Goal: Use online tool/utility: Utilize a website feature to perform a specific function

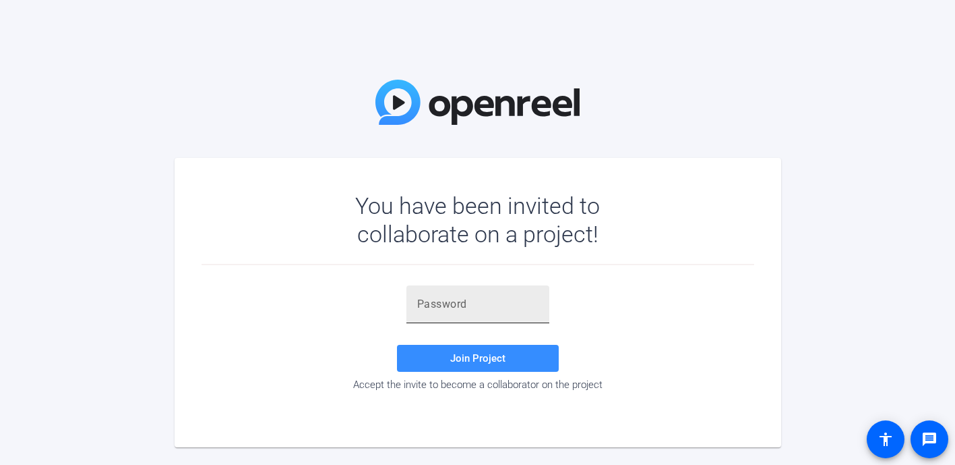
click at [473, 302] on input "text" at bounding box center [477, 304] width 121 height 16
paste input "w'i)=V"
type input "w'i)=V"
click at [448, 352] on span at bounding box center [478, 358] width 162 height 32
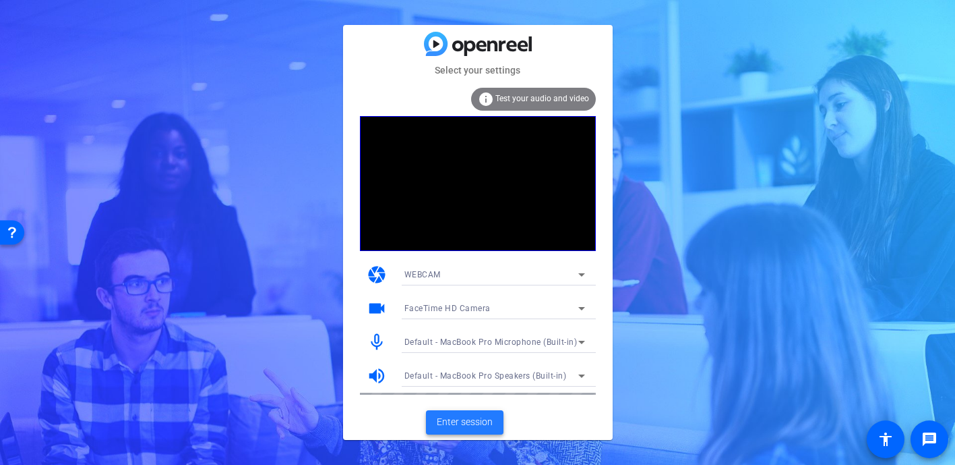
click at [458, 419] on span "Enter session" at bounding box center [465, 422] width 56 height 14
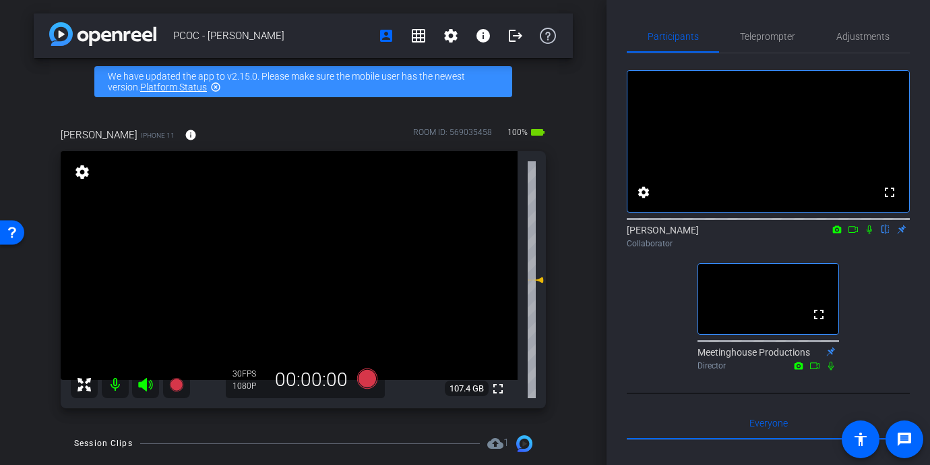
scroll to position [65, 0]
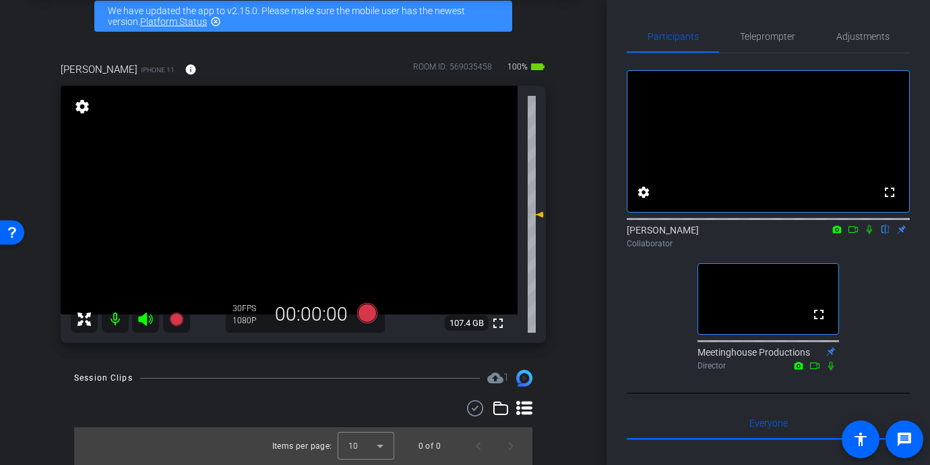
click at [27, 369] on div "PCOC - [PERSON_NAME] account_box grid_on settings info logout We have updated t…" at bounding box center [303, 167] width 607 height 465
click at [856, 40] on span "Adjustments" at bounding box center [863, 36] width 53 height 9
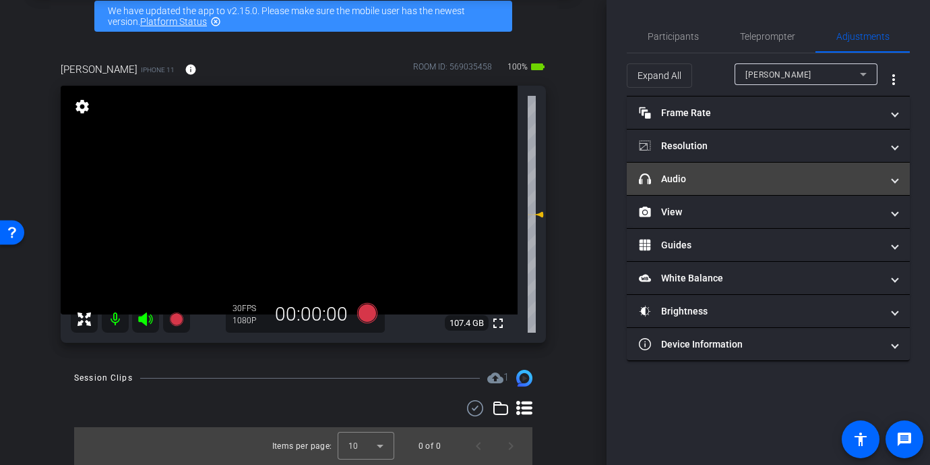
click at [714, 183] on mat-panel-title "headphone icon Audio" at bounding box center [760, 179] width 243 height 14
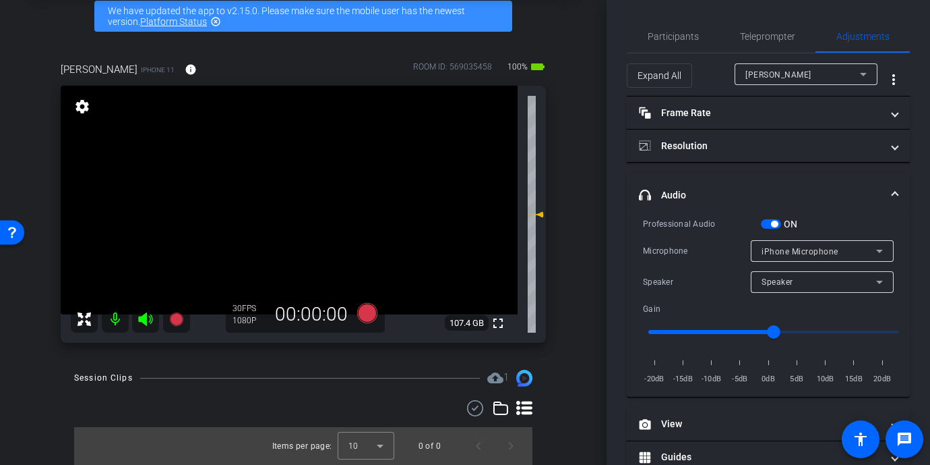
click at [825, 285] on div "Speaker" at bounding box center [819, 281] width 115 height 17
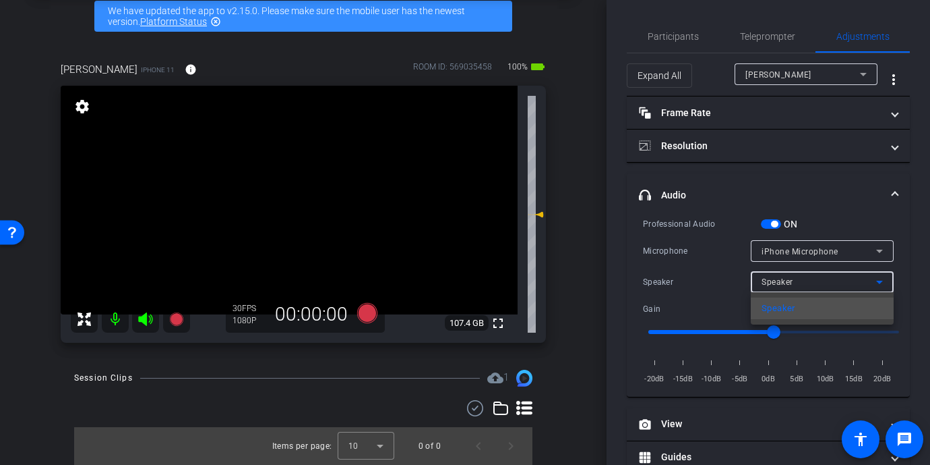
click at [825, 285] on div at bounding box center [465, 232] width 930 height 465
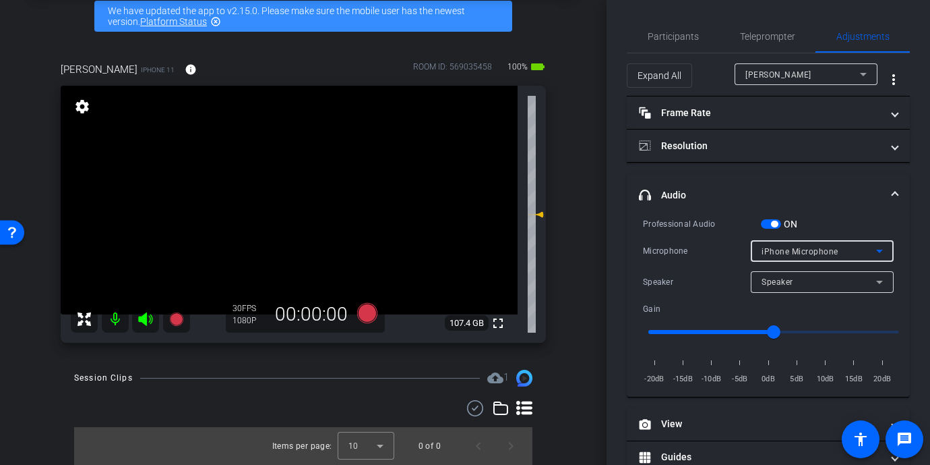
click at [831, 254] on span "iPhone Microphone" at bounding box center [800, 251] width 77 height 9
click at [831, 254] on div at bounding box center [465, 232] width 930 height 465
click at [813, 240] on div "iPhone Microphone" at bounding box center [822, 251] width 121 height 22
click at [796, 250] on div at bounding box center [465, 232] width 930 height 465
click at [792, 273] on div "Headphones" at bounding box center [819, 281] width 115 height 17
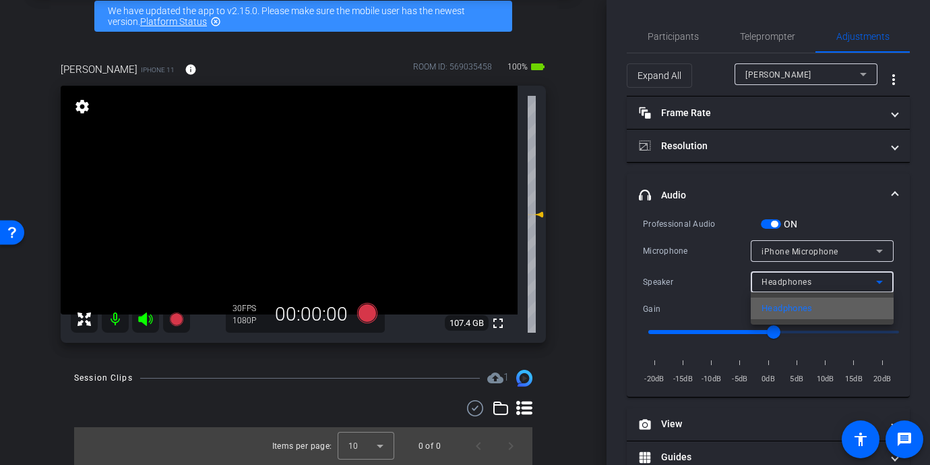
click at [790, 308] on span "Headphones" at bounding box center [787, 308] width 51 height 16
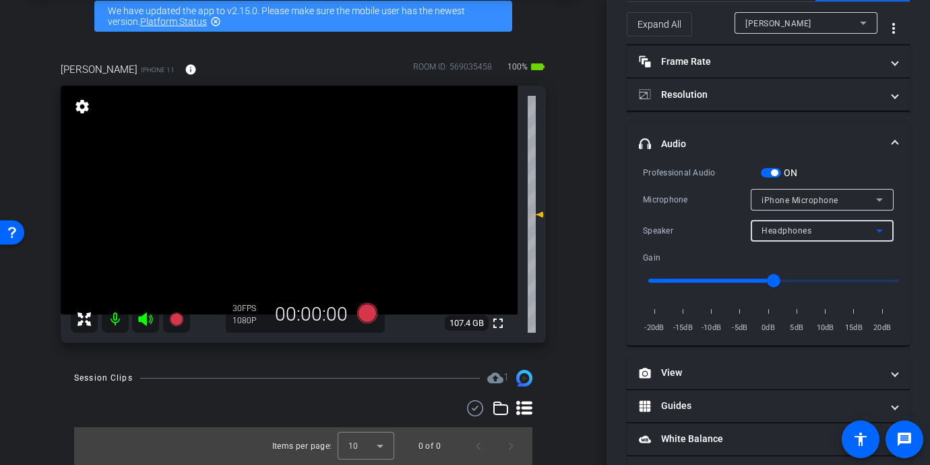
scroll to position [61, 0]
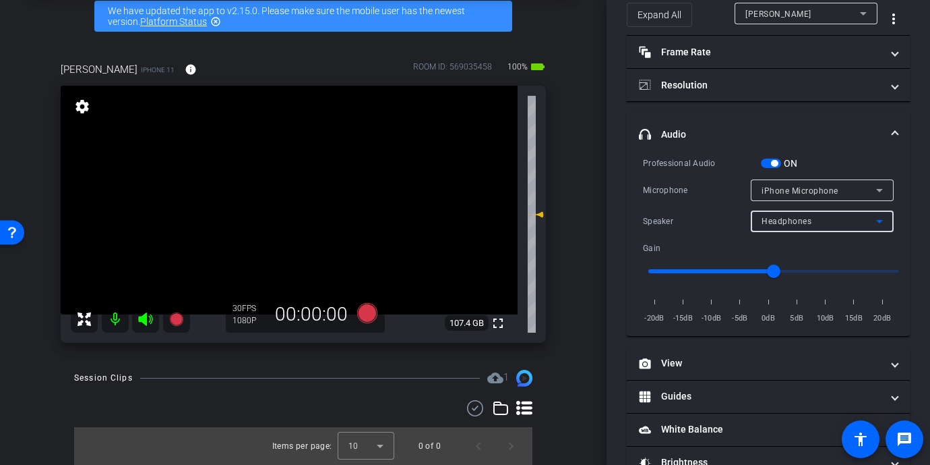
click at [785, 221] on span "Headphones" at bounding box center [787, 220] width 50 height 9
click at [701, 233] on div at bounding box center [465, 232] width 930 height 465
click at [774, 226] on span "Headphones" at bounding box center [787, 220] width 50 height 9
click at [791, 222] on span "Headphones" at bounding box center [787, 220] width 50 height 9
click at [791, 222] on div at bounding box center [465, 232] width 930 height 465
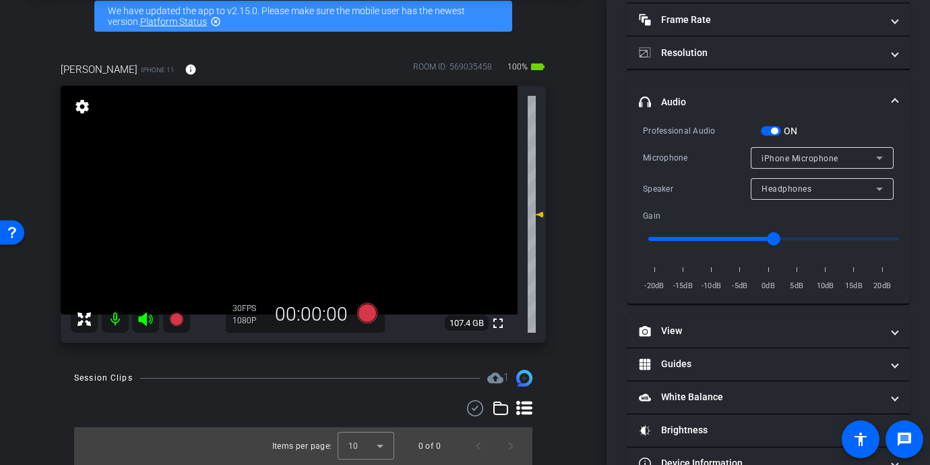
scroll to position [105, 0]
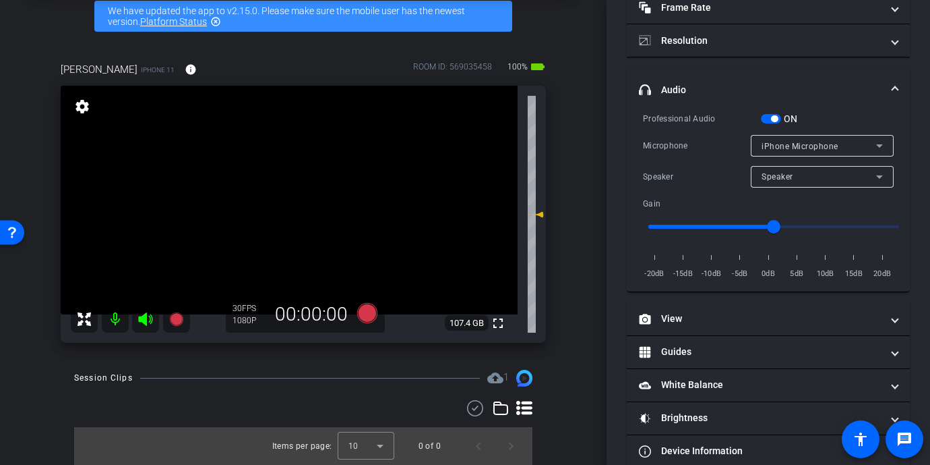
click at [814, 171] on div "Speaker" at bounding box center [819, 176] width 115 height 17
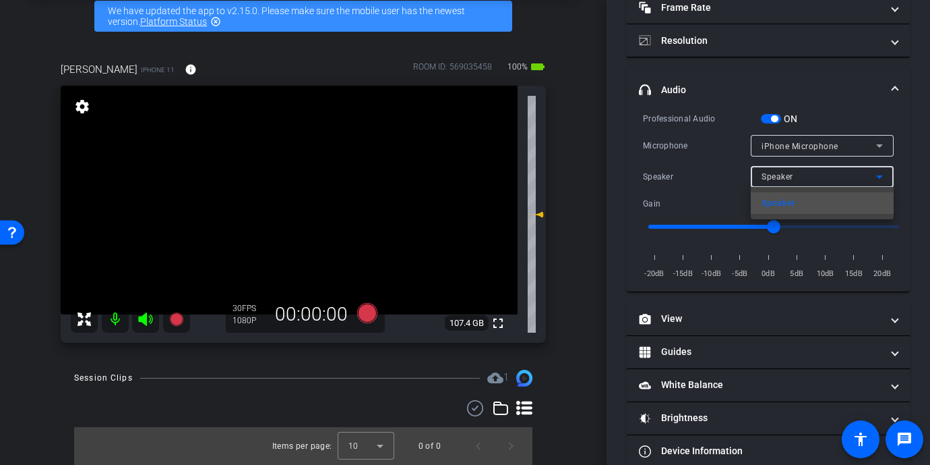
click at [814, 171] on div at bounding box center [465, 232] width 930 height 465
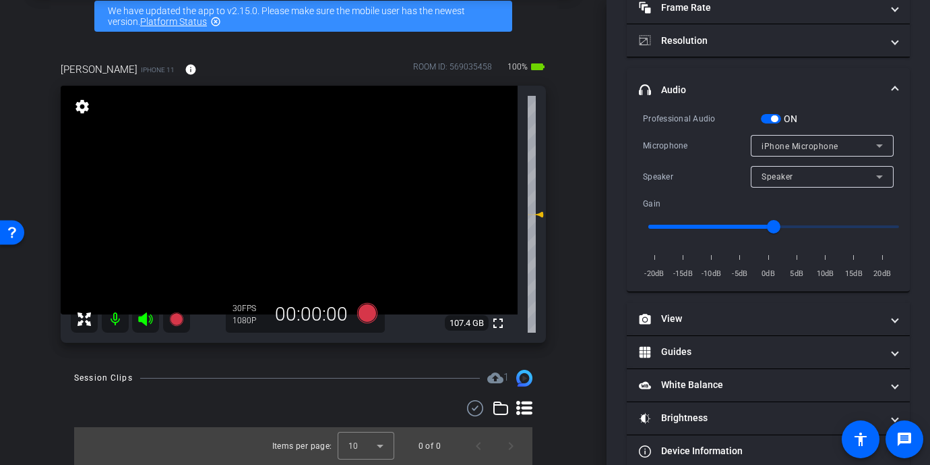
scroll to position [0, 0]
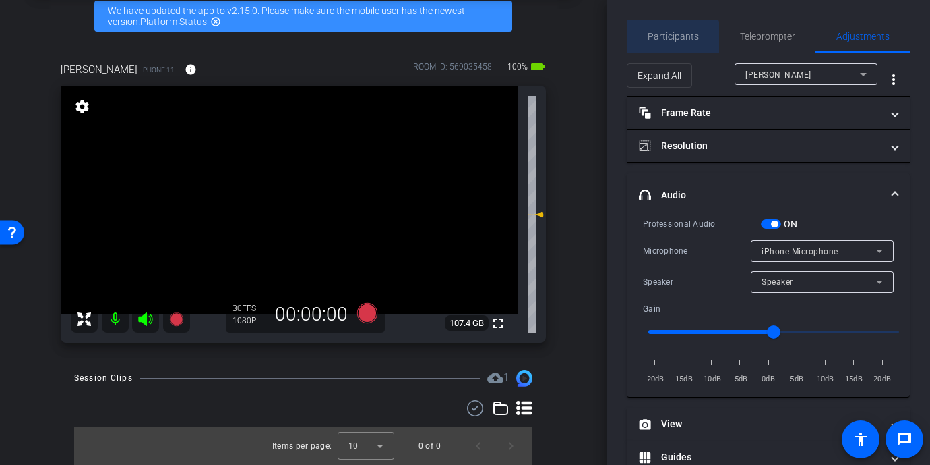
click at [668, 42] on span "Participants" at bounding box center [673, 36] width 51 height 32
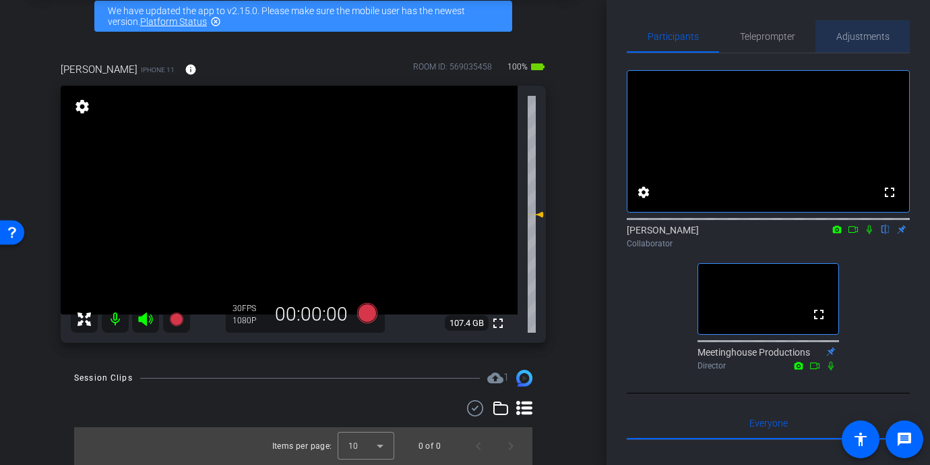
click at [876, 28] on span "Adjustments" at bounding box center [863, 36] width 53 height 32
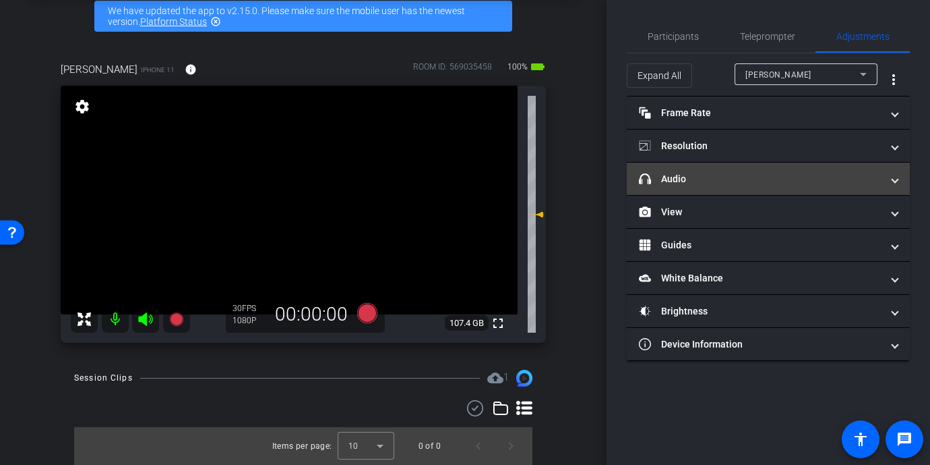
click at [750, 173] on mat-panel-title "headphone icon Audio" at bounding box center [760, 179] width 243 height 14
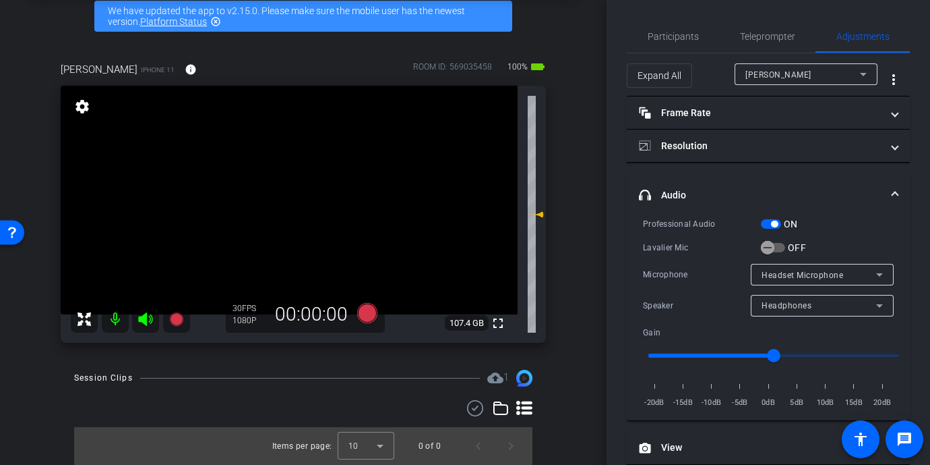
click at [790, 304] on span "Headphones" at bounding box center [787, 305] width 50 height 9
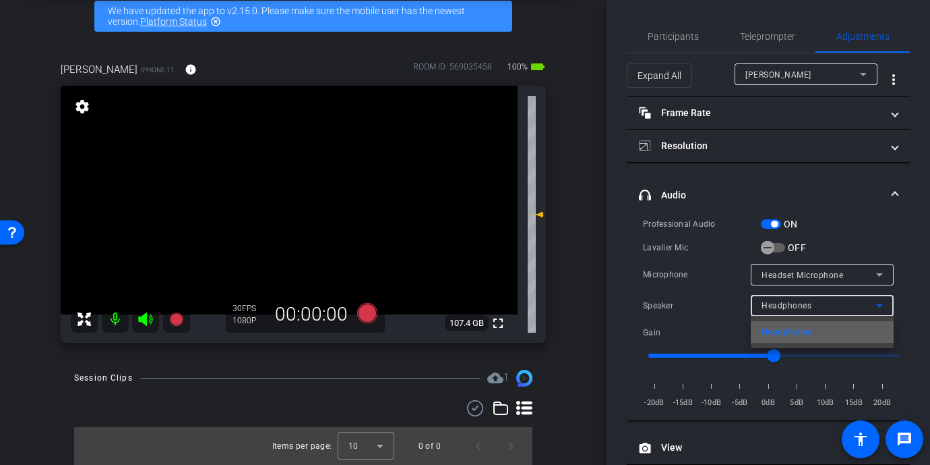
click at [785, 328] on span "Headphones" at bounding box center [787, 332] width 51 height 16
click at [774, 251] on span "button" at bounding box center [767, 247] width 13 height 13
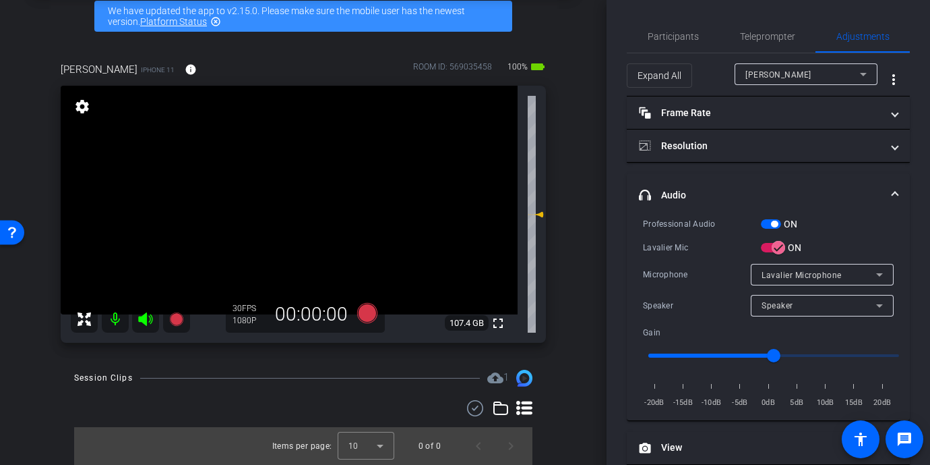
click at [780, 309] on div "Speaker" at bounding box center [819, 305] width 115 height 17
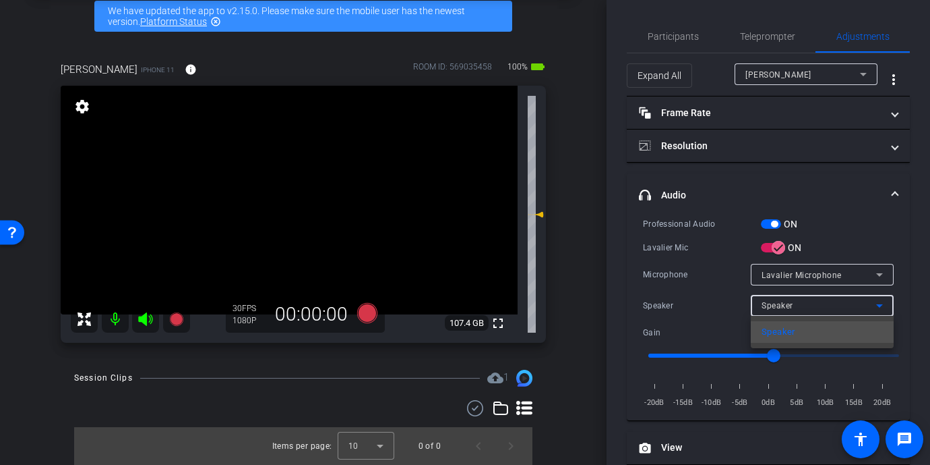
click at [723, 318] on div at bounding box center [465, 232] width 930 height 465
click at [814, 307] on div "Speaker" at bounding box center [819, 305] width 115 height 17
click at [701, 287] on div at bounding box center [465, 232] width 930 height 465
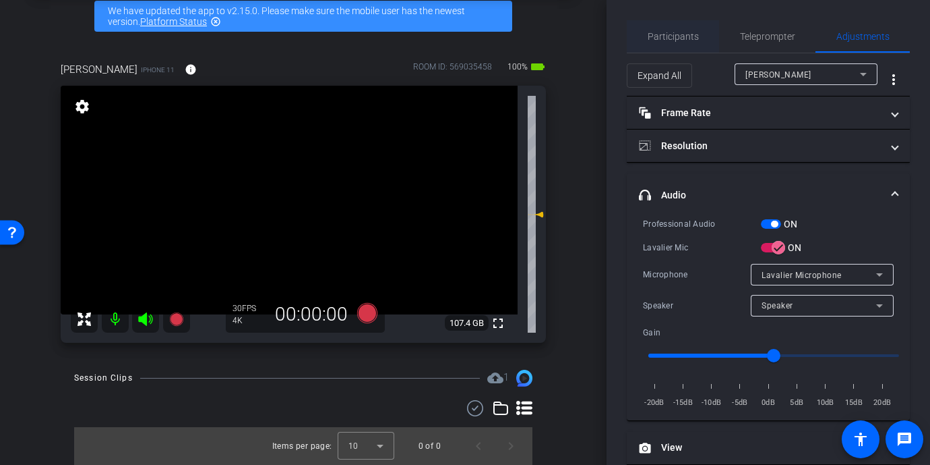
click at [675, 34] on span "Participants" at bounding box center [673, 36] width 51 height 9
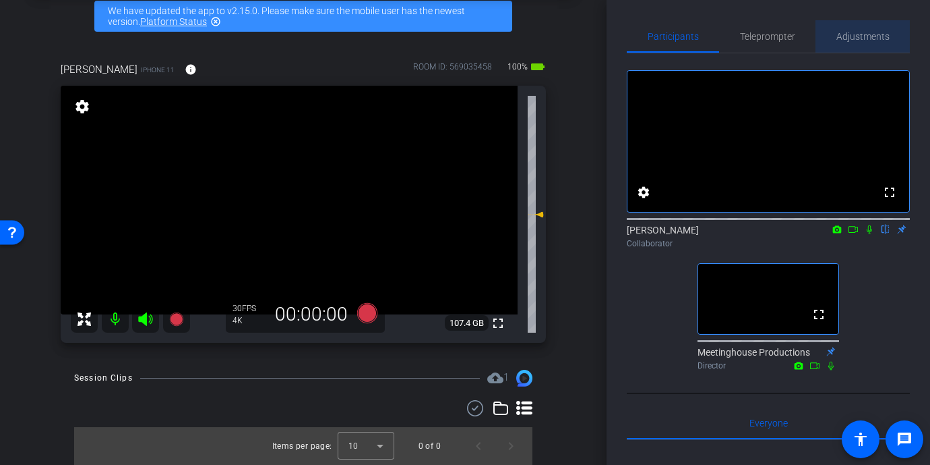
click at [867, 41] on span "Adjustments" at bounding box center [863, 36] width 53 height 9
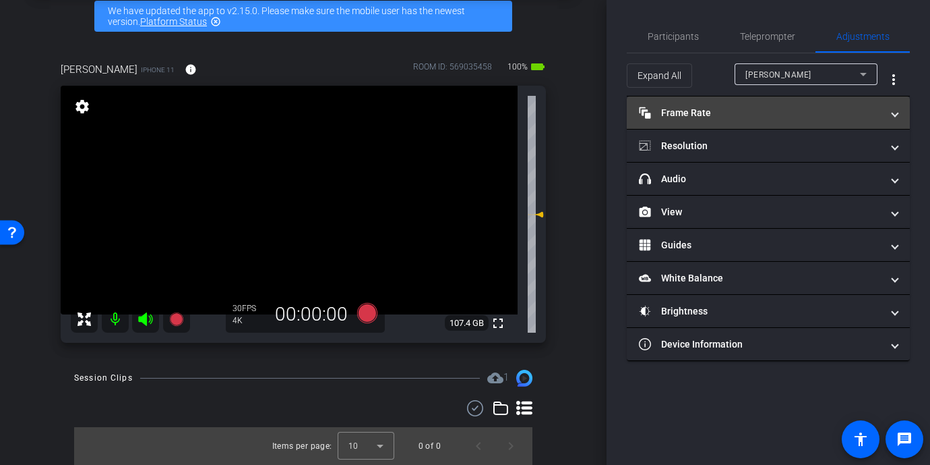
click at [678, 115] on mat-panel-title "Frame Rate Frame Rate" at bounding box center [760, 113] width 243 height 14
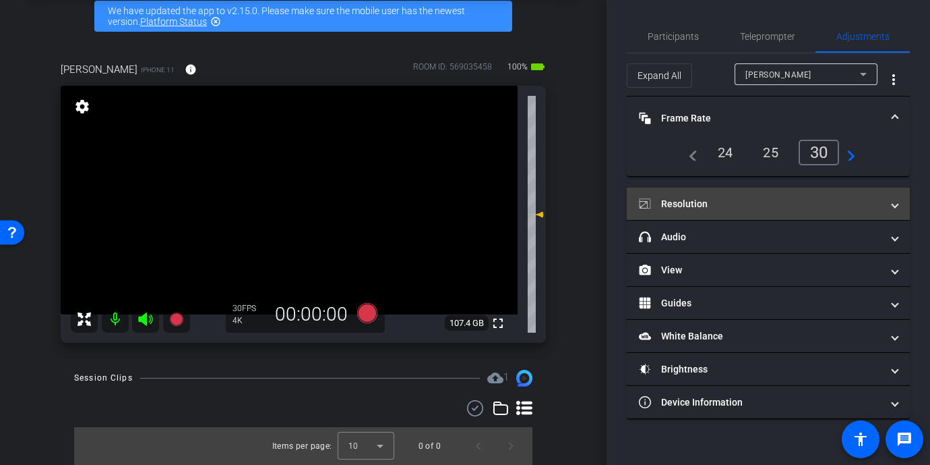
click at [774, 211] on mat-expansion-panel-header "Resolution" at bounding box center [768, 203] width 283 height 32
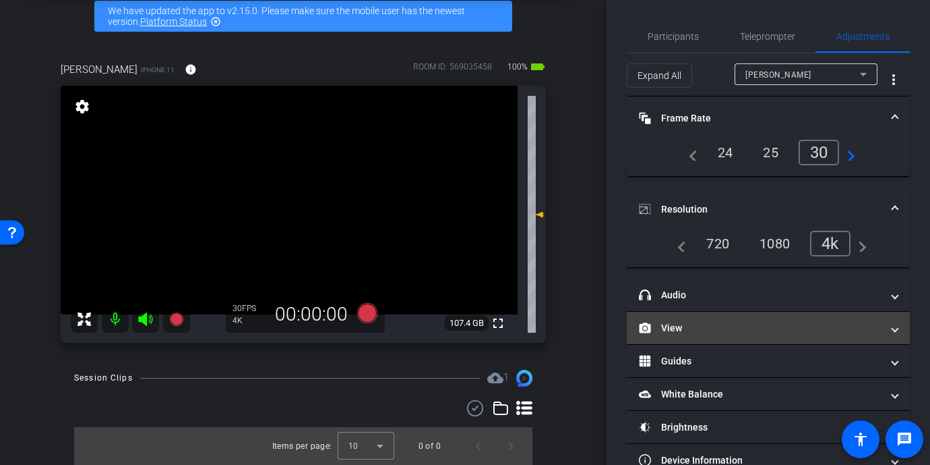
click at [706, 324] on mat-panel-title "View" at bounding box center [760, 328] width 243 height 14
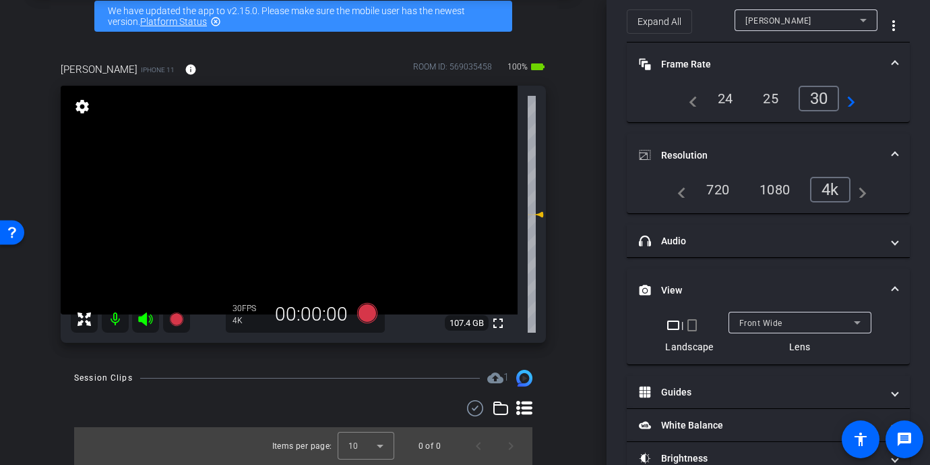
scroll to position [57, 0]
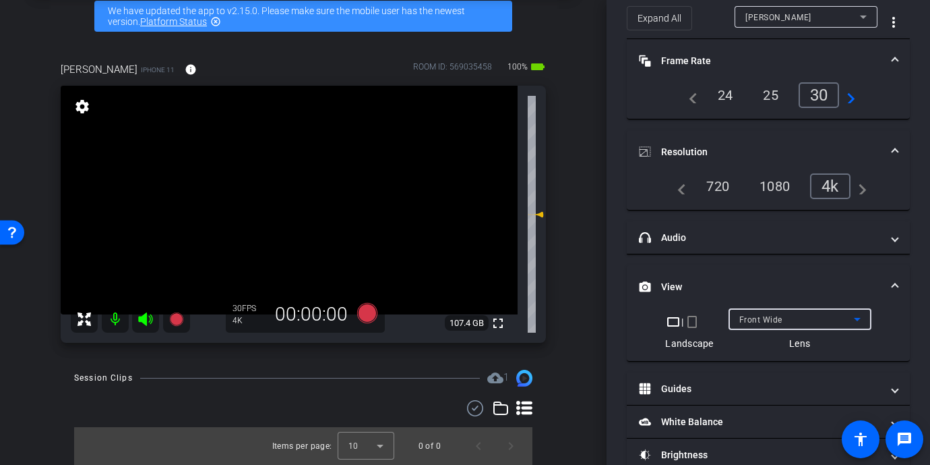
click at [801, 318] on div "Front Wide" at bounding box center [797, 319] width 115 height 17
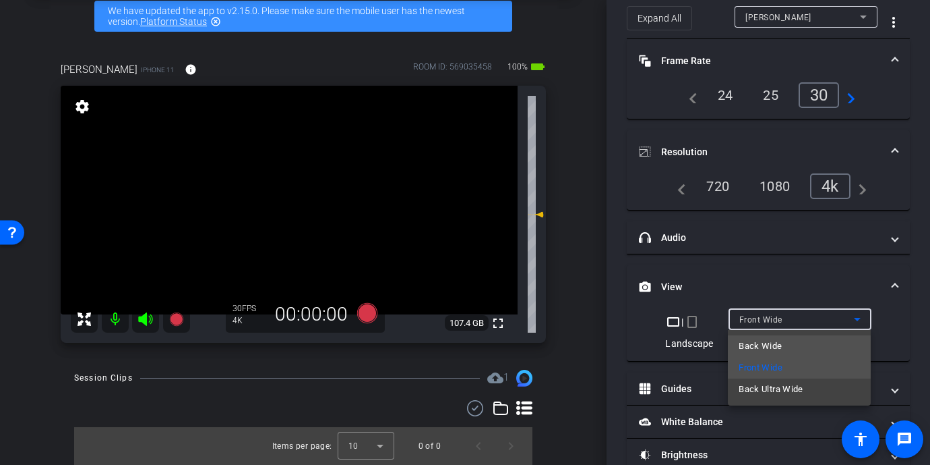
click at [783, 345] on mat-option "Back Wide" at bounding box center [799, 346] width 143 height 22
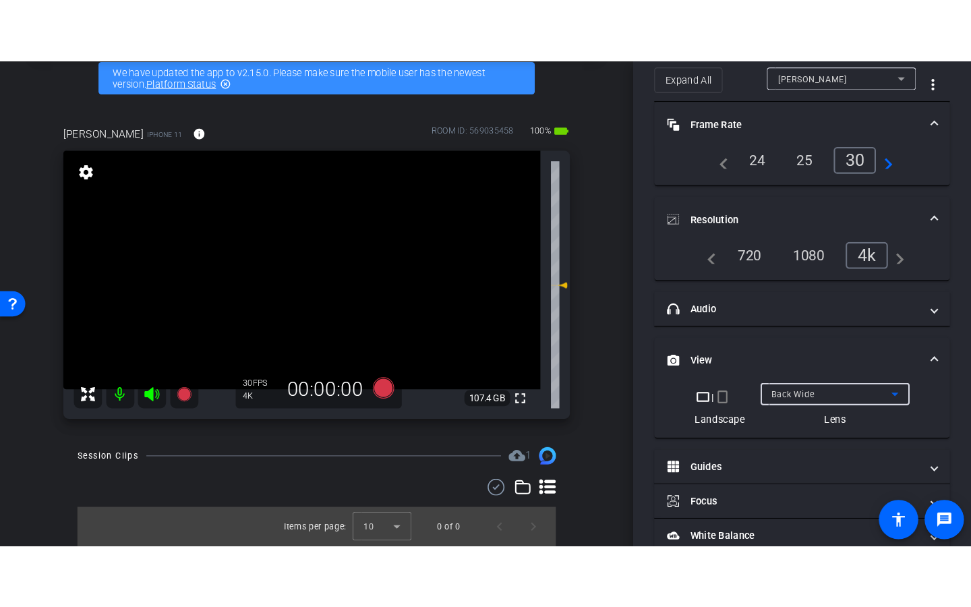
scroll to position [0, 0]
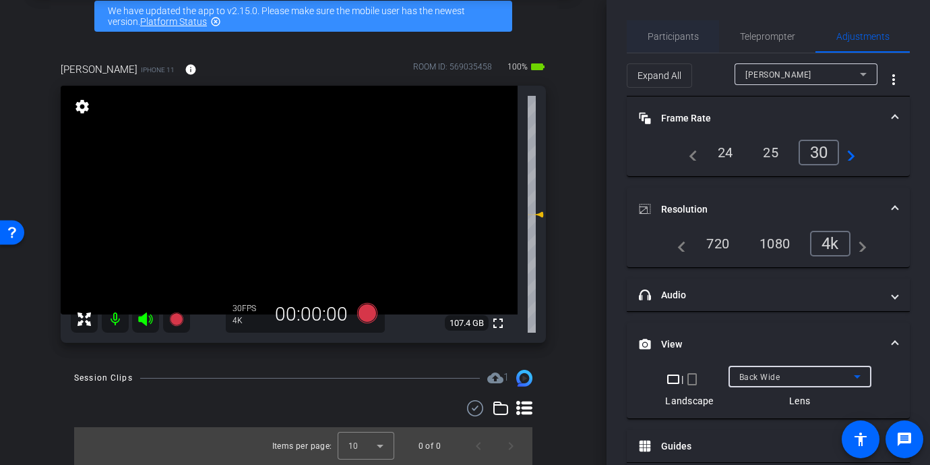
click at [674, 28] on span "Participants" at bounding box center [673, 36] width 51 height 32
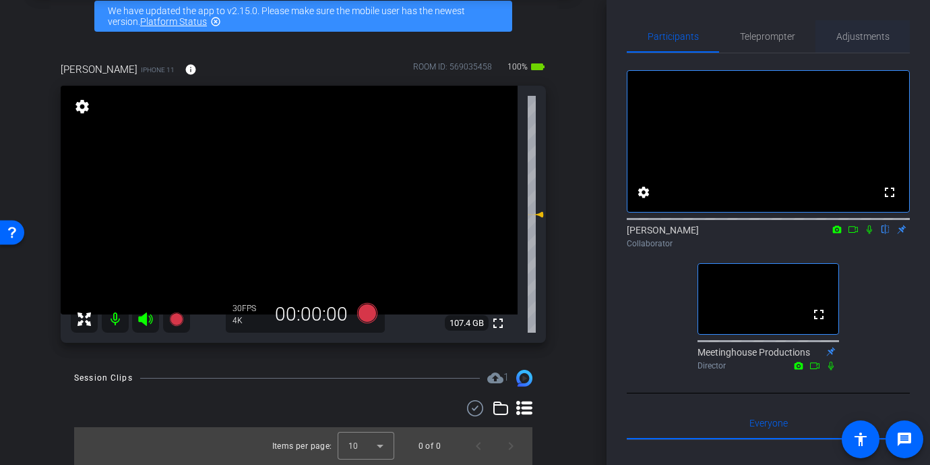
click at [883, 26] on span "Adjustments" at bounding box center [863, 36] width 53 height 32
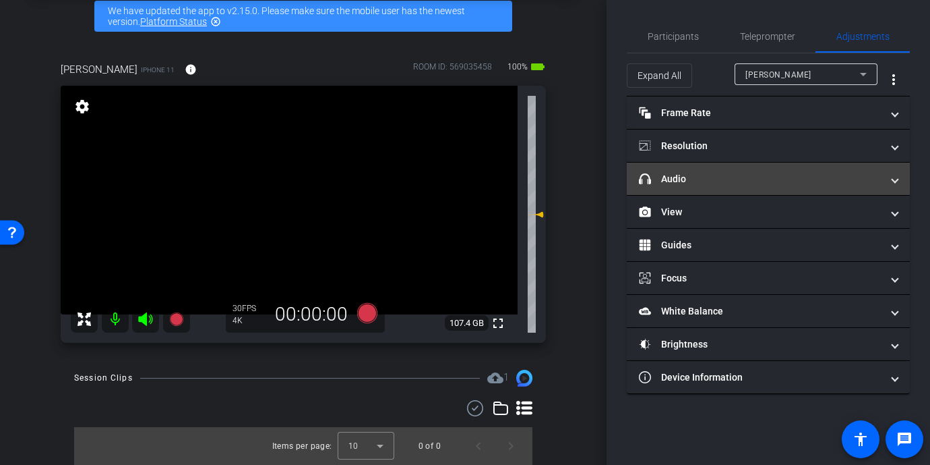
click at [738, 185] on mat-panel-title "headphone icon Audio" at bounding box center [760, 179] width 243 height 14
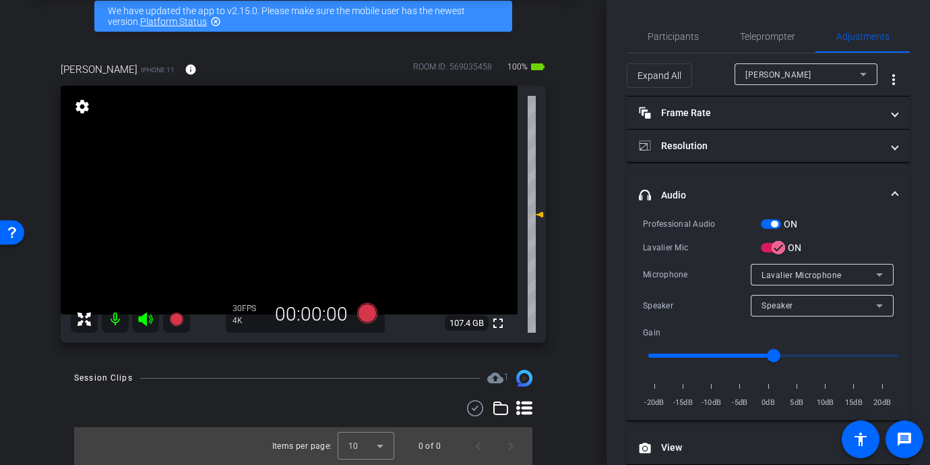
click at [738, 185] on mat-expansion-panel-header "headphone icon Audio" at bounding box center [768, 194] width 283 height 43
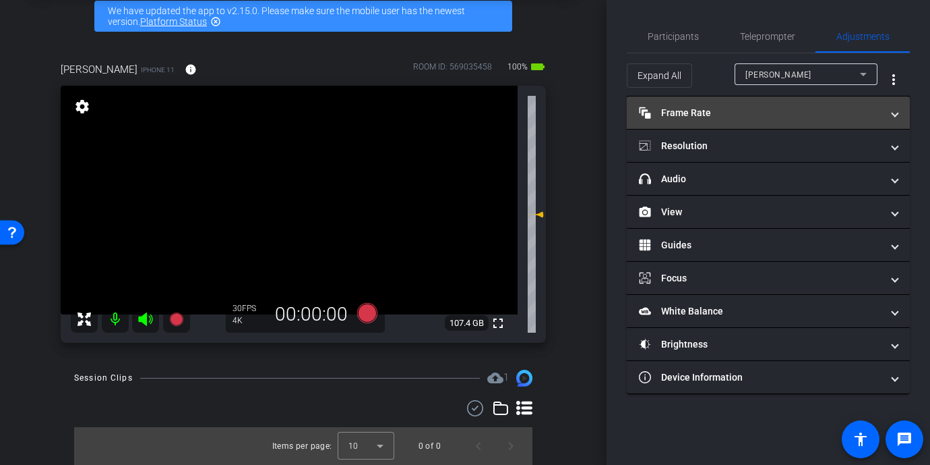
click at [699, 114] on mat-panel-title "Frame Rate Frame Rate" at bounding box center [760, 113] width 243 height 14
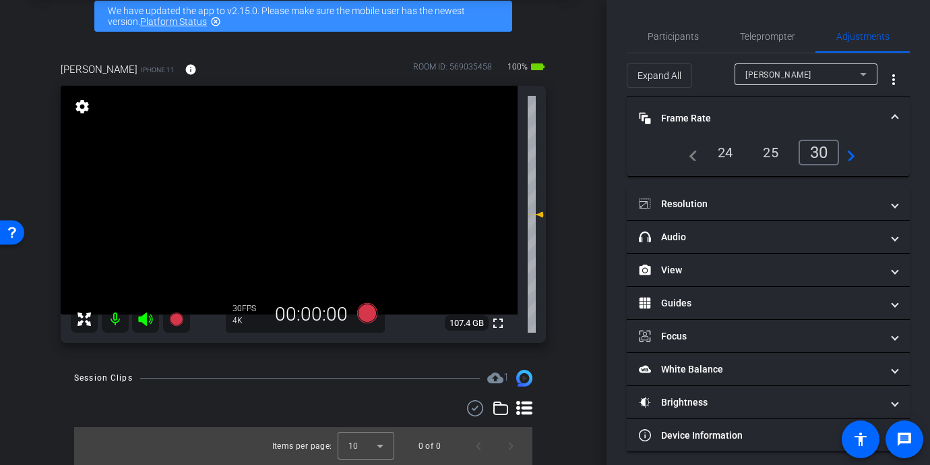
click at [699, 114] on mat-panel-title "Frame Rate Frame Rate" at bounding box center [760, 118] width 243 height 14
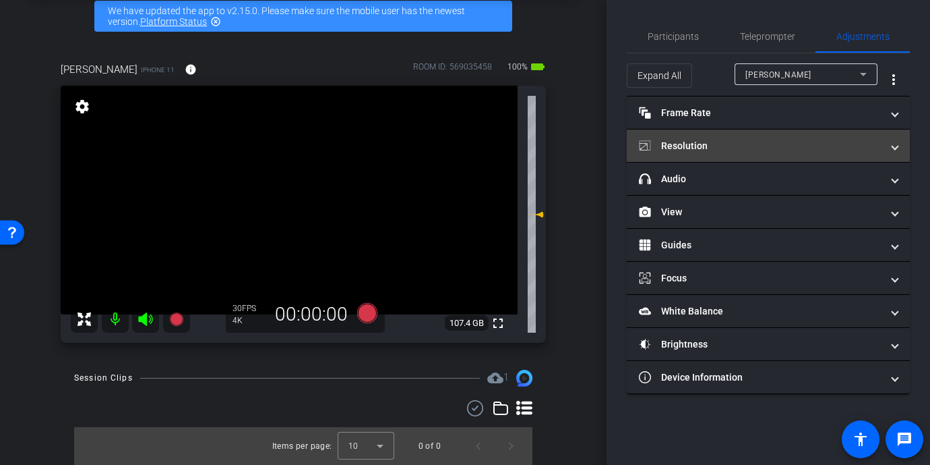
click at [690, 146] on mat-panel-title "Resolution" at bounding box center [760, 146] width 243 height 14
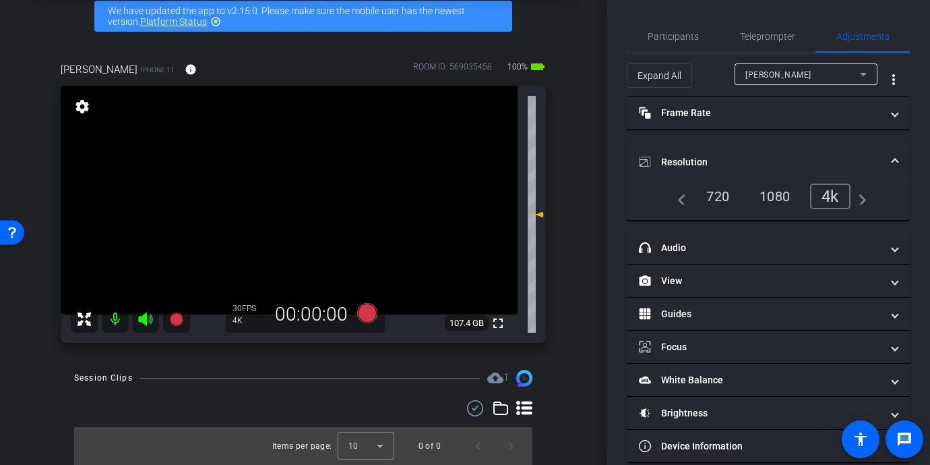
click at [690, 146] on mat-expansion-panel-header "Resolution" at bounding box center [768, 161] width 283 height 43
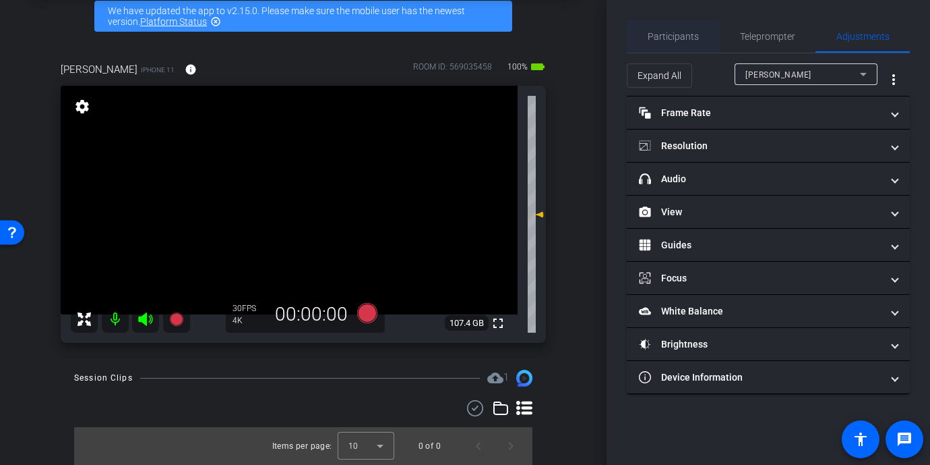
click at [680, 42] on span "Participants" at bounding box center [673, 36] width 51 height 32
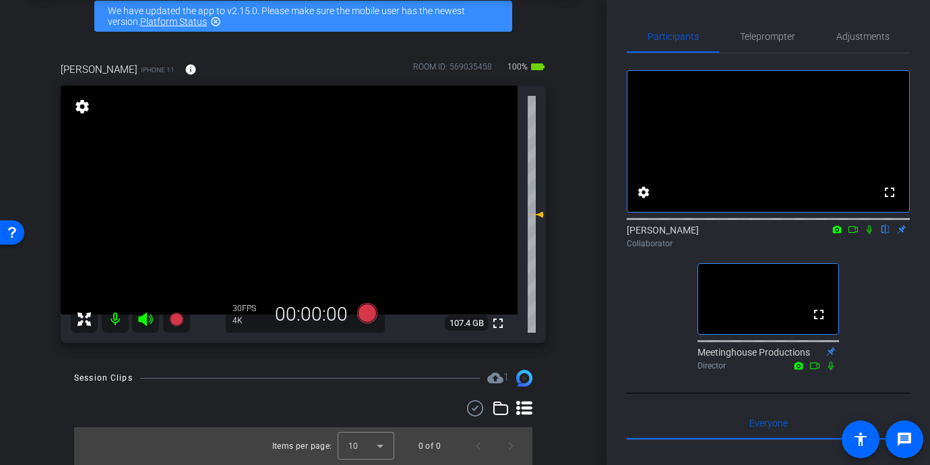
click at [92, 311] on icon at bounding box center [84, 319] width 16 height 16
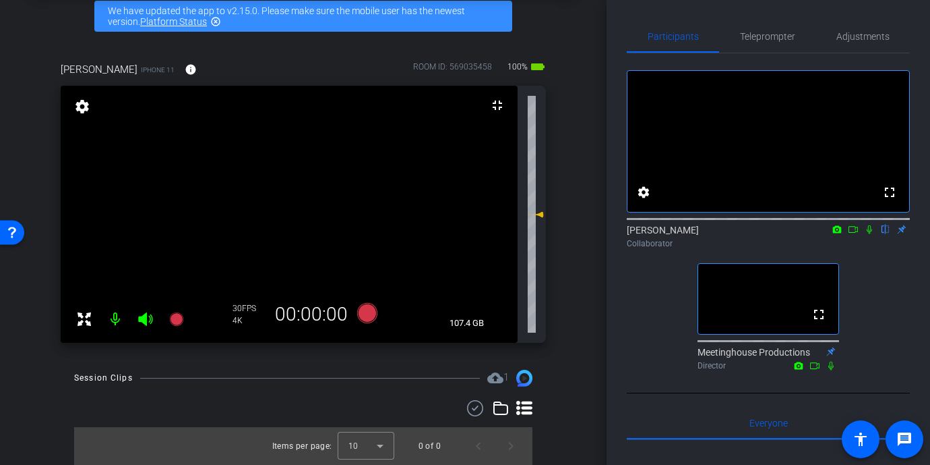
click at [79, 321] on icon at bounding box center [84, 319] width 16 height 16
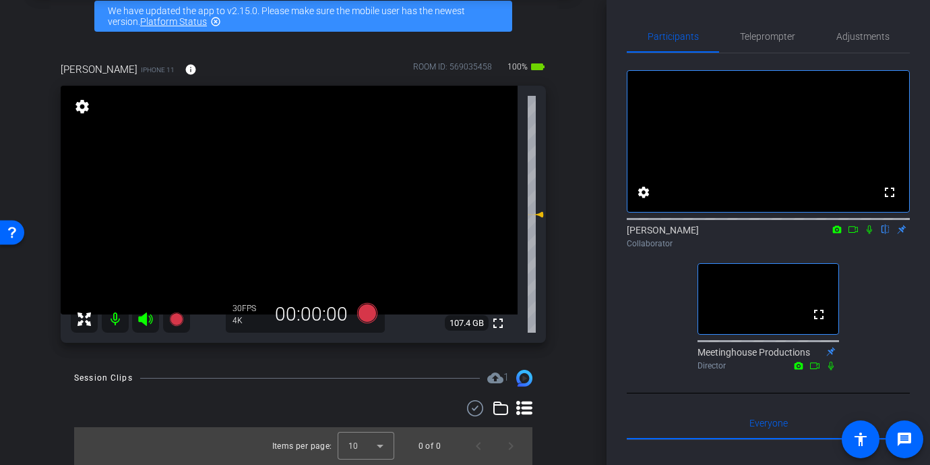
click at [92, 314] on icon at bounding box center [84, 319] width 16 height 16
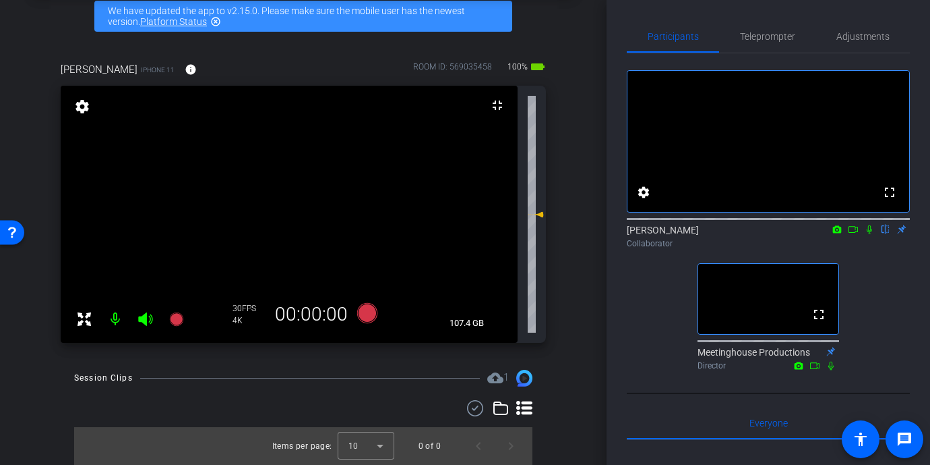
click at [80, 321] on icon at bounding box center [84, 318] width 13 height 13
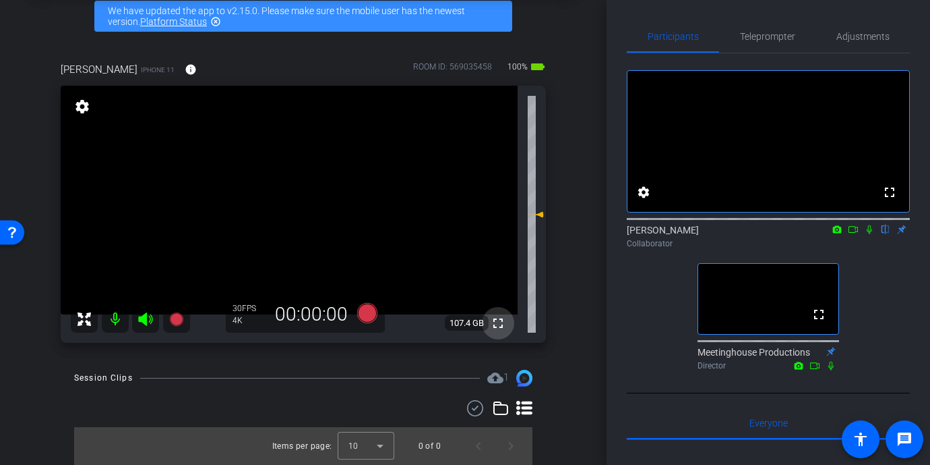
click at [502, 324] on mat-icon "fullscreen" at bounding box center [498, 323] width 16 height 16
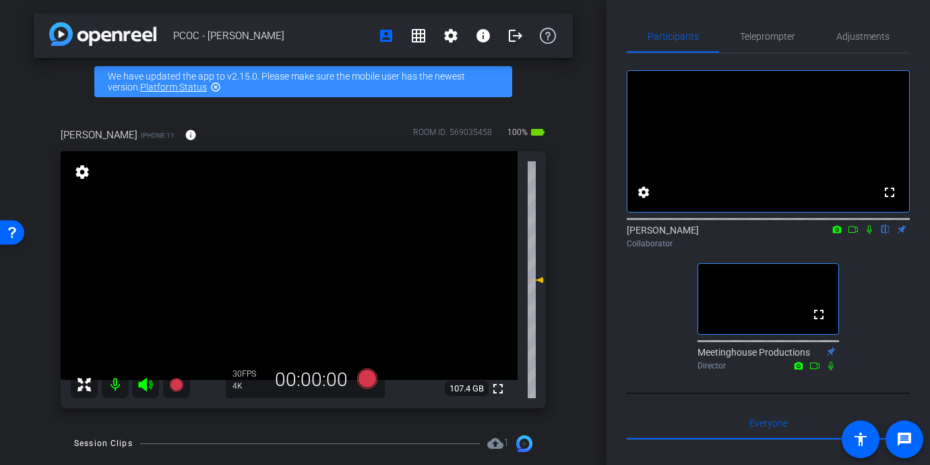
click at [301, 271] on video at bounding box center [289, 265] width 457 height 229
click at [299, 274] on div at bounding box center [301, 271] width 34 height 34
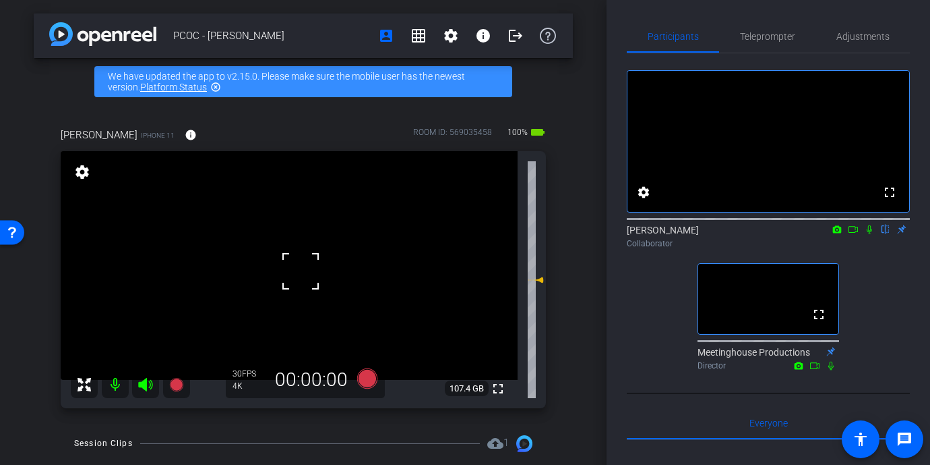
click at [299, 274] on div at bounding box center [301, 271] width 34 height 34
click at [882, 34] on span "Adjustments" at bounding box center [863, 36] width 53 height 9
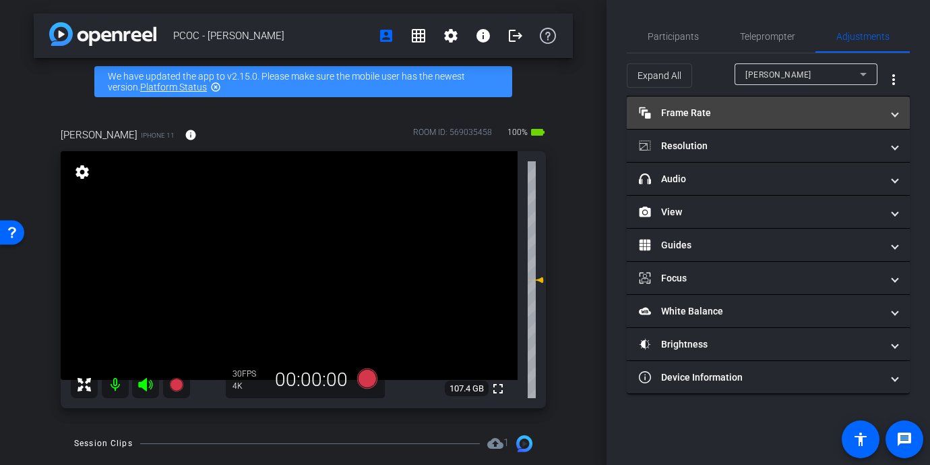
click at [715, 115] on mat-panel-title "Frame Rate Frame Rate" at bounding box center [760, 113] width 243 height 14
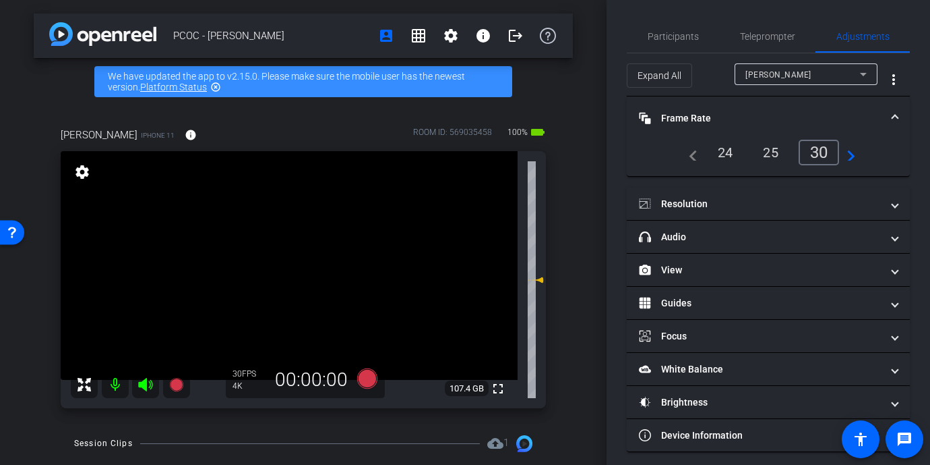
click at [715, 115] on mat-panel-title "Frame Rate Frame Rate" at bounding box center [760, 118] width 243 height 14
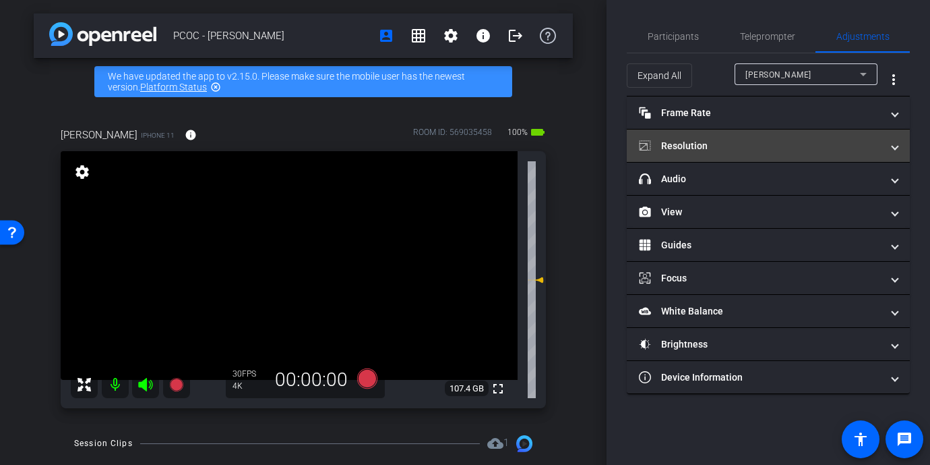
click at [699, 148] on mat-panel-title "Resolution" at bounding box center [760, 146] width 243 height 14
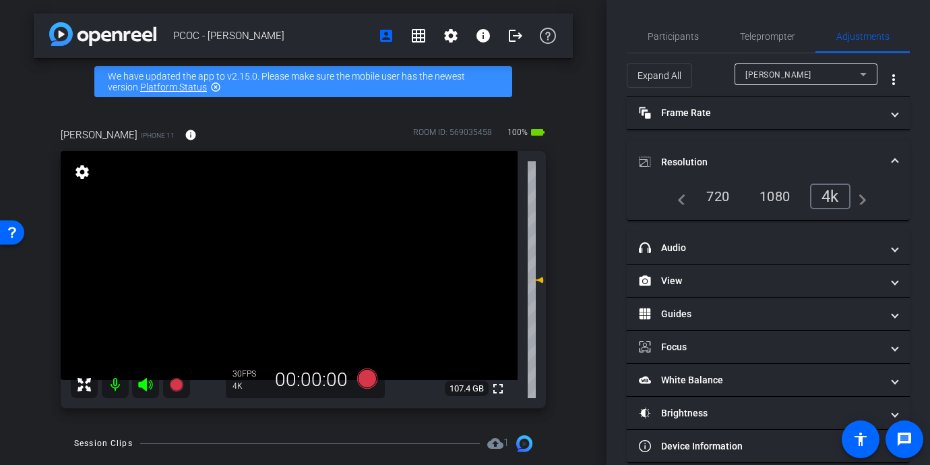
click at [699, 148] on mat-expansion-panel-header "Resolution" at bounding box center [768, 161] width 283 height 43
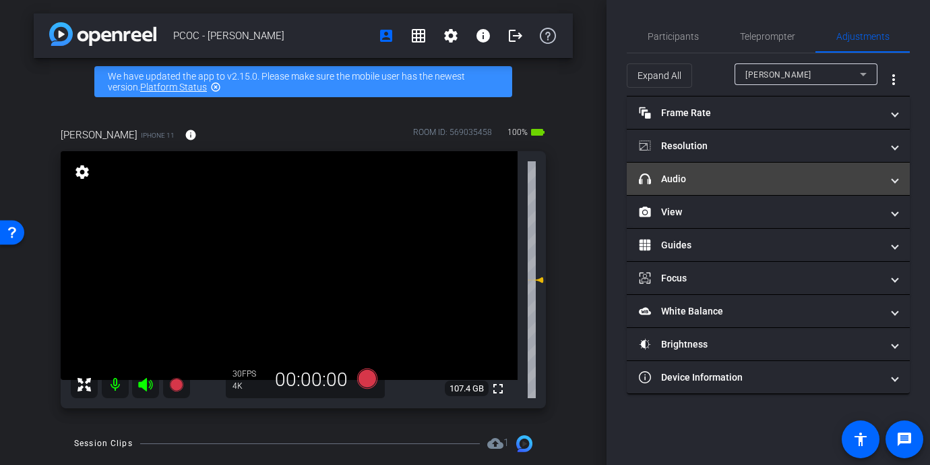
click at [698, 179] on mat-panel-title "headphone icon Audio" at bounding box center [760, 179] width 243 height 14
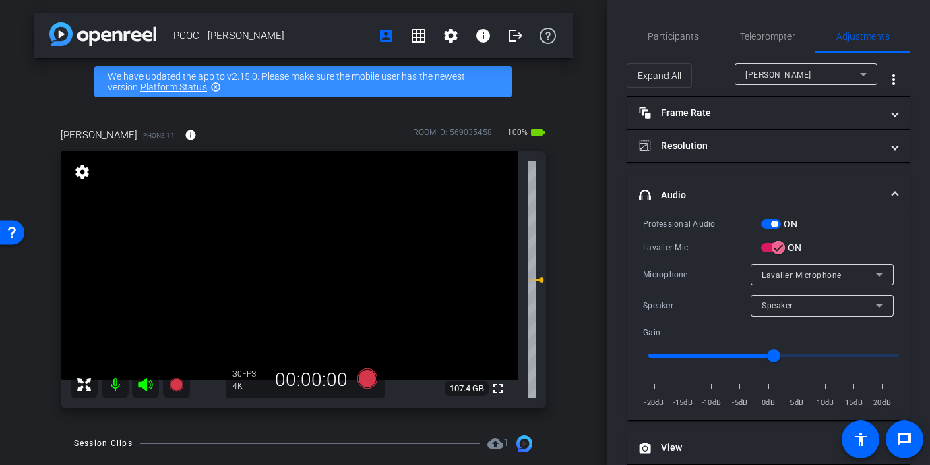
click at [698, 179] on mat-expansion-panel-header "headphone icon Audio" at bounding box center [768, 194] width 283 height 43
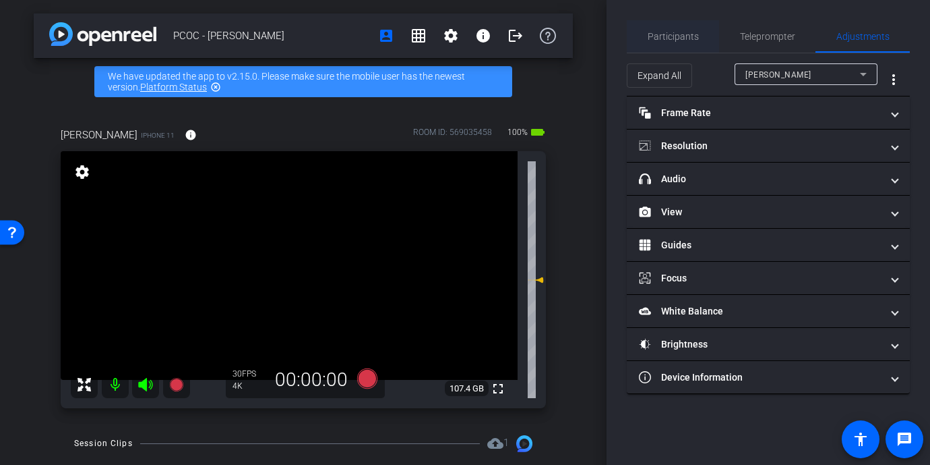
click at [659, 26] on span "Participants" at bounding box center [673, 36] width 51 height 32
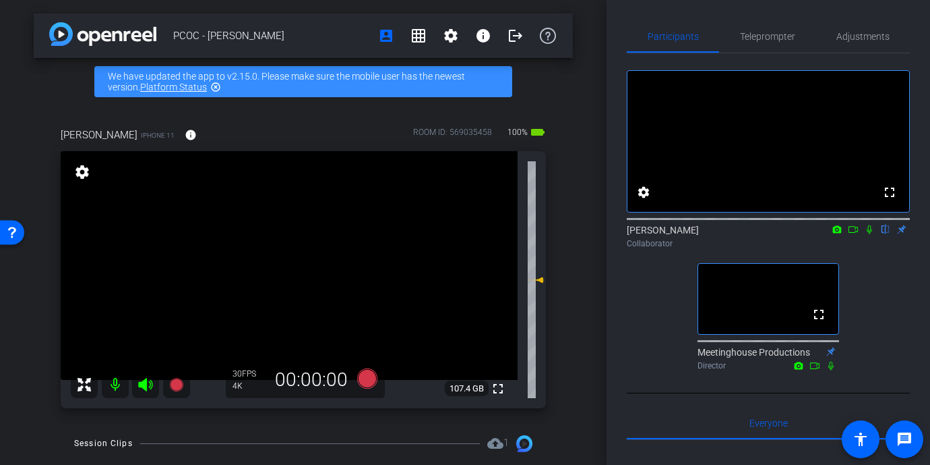
click at [278, 275] on video at bounding box center [289, 265] width 457 height 229
click at [291, 267] on div at bounding box center [279, 275] width 34 height 34
click at [291, 267] on video at bounding box center [289, 265] width 457 height 229
click at [295, 267] on div at bounding box center [291, 267] width 34 height 34
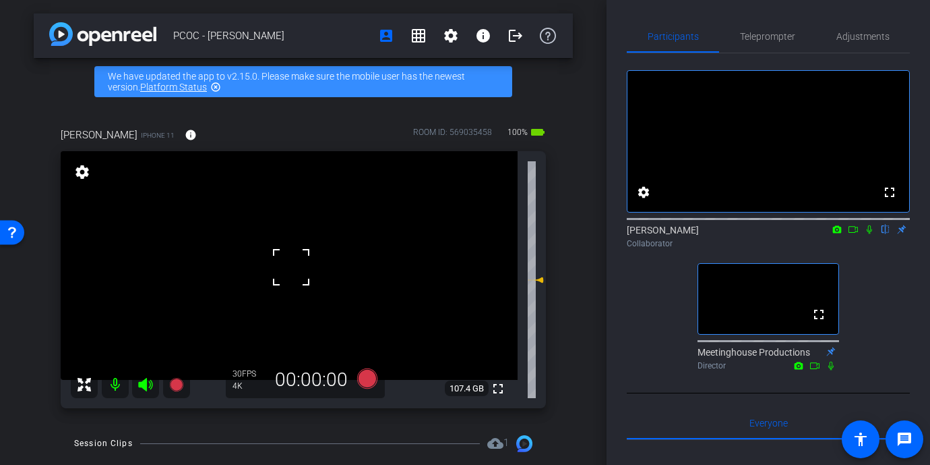
click at [295, 267] on div at bounding box center [291, 267] width 34 height 34
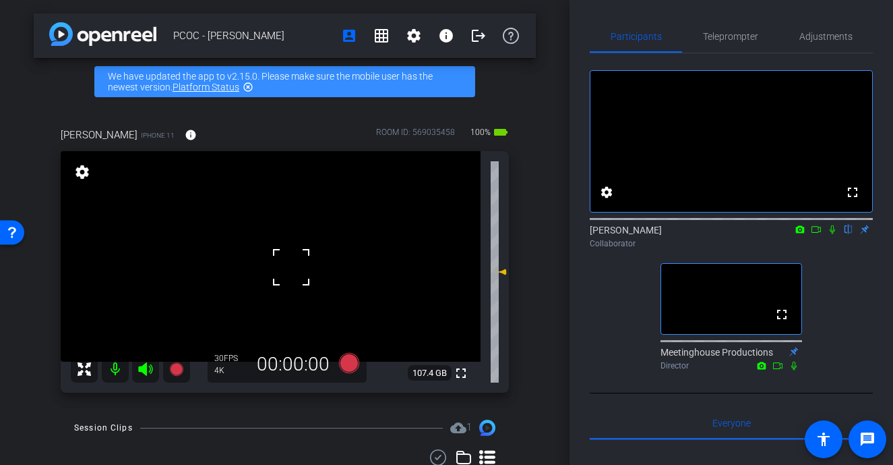
click at [274, 250] on div at bounding box center [291, 267] width 34 height 34
click at [266, 255] on video at bounding box center [271, 256] width 420 height 210
click at [274, 258] on div at bounding box center [266, 255] width 34 height 34
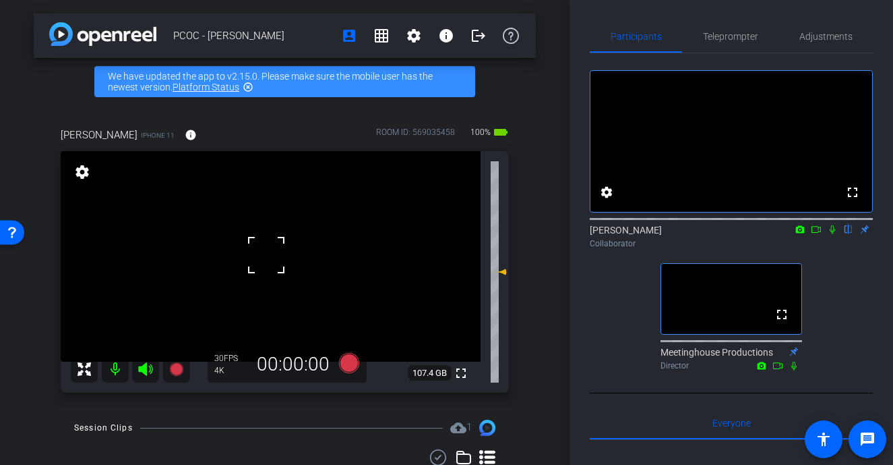
click at [274, 258] on div at bounding box center [266, 255] width 34 height 34
click at [274, 258] on video at bounding box center [271, 256] width 420 height 210
click at [261, 263] on div at bounding box center [274, 258] width 34 height 34
click at [235, 268] on video at bounding box center [271, 256] width 420 height 210
click at [271, 264] on video at bounding box center [271, 256] width 420 height 210
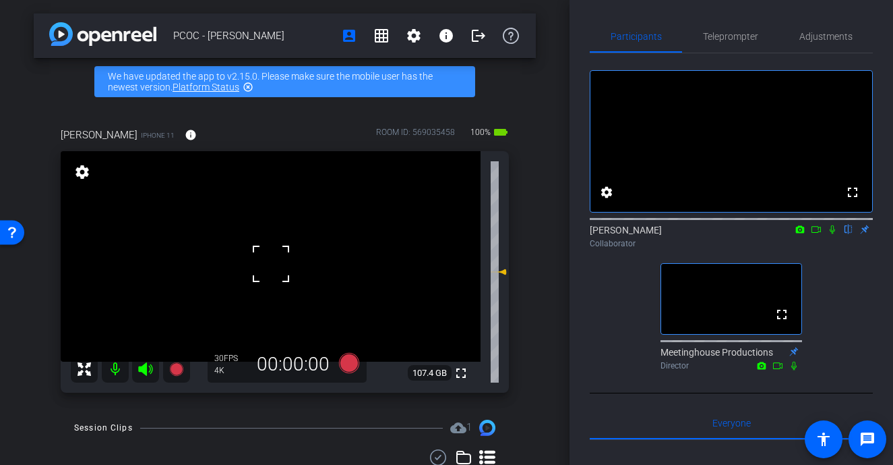
click at [257, 267] on div at bounding box center [271, 264] width 34 height 34
click at [237, 272] on video at bounding box center [271, 256] width 420 height 210
click at [480, 28] on mat-icon "logout" at bounding box center [479, 36] width 16 height 16
